Goal: Navigation & Orientation: Find specific page/section

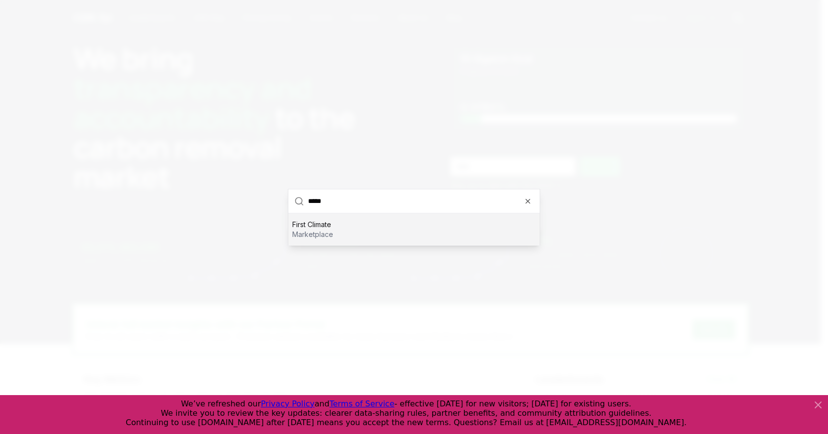
type input "*****"
click at [325, 241] on div "First Climate marketplace" at bounding box center [413, 229] width 251 height 32
